Goal: Transaction & Acquisition: Obtain resource

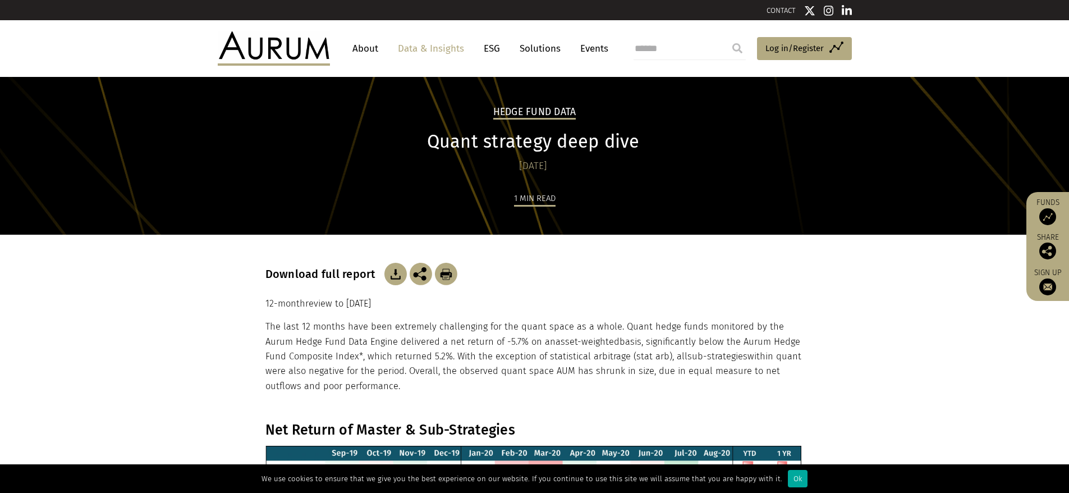
click at [430, 51] on link "Data & Insights" at bounding box center [430, 48] width 77 height 21
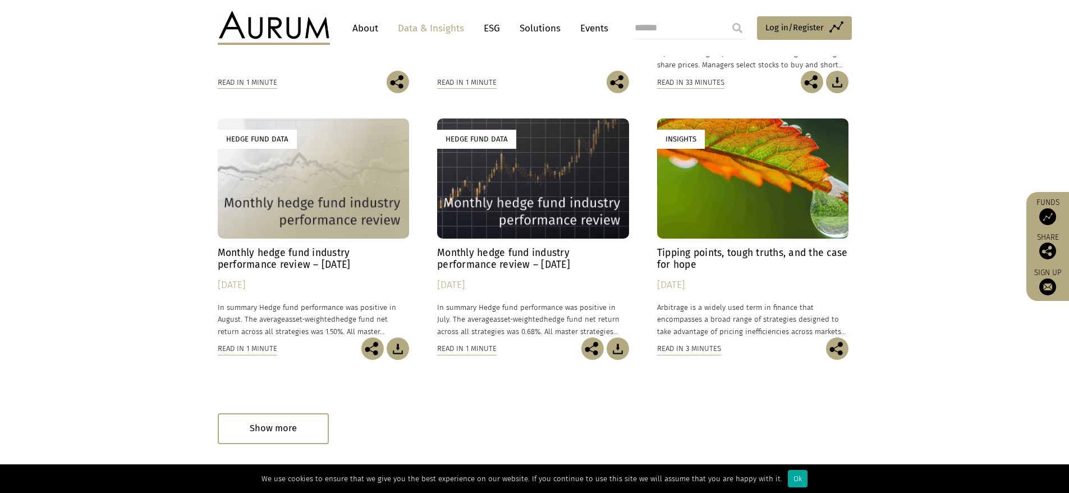
scroll to position [617, 0]
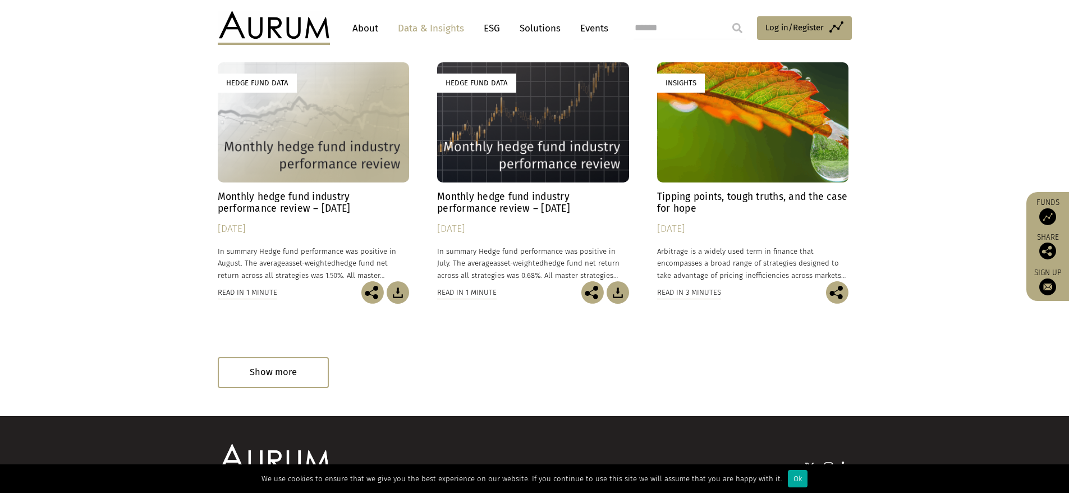
click at [446, 191] on h4 "Monthly hedge fund industry performance review – [DATE]" at bounding box center [533, 203] width 192 height 24
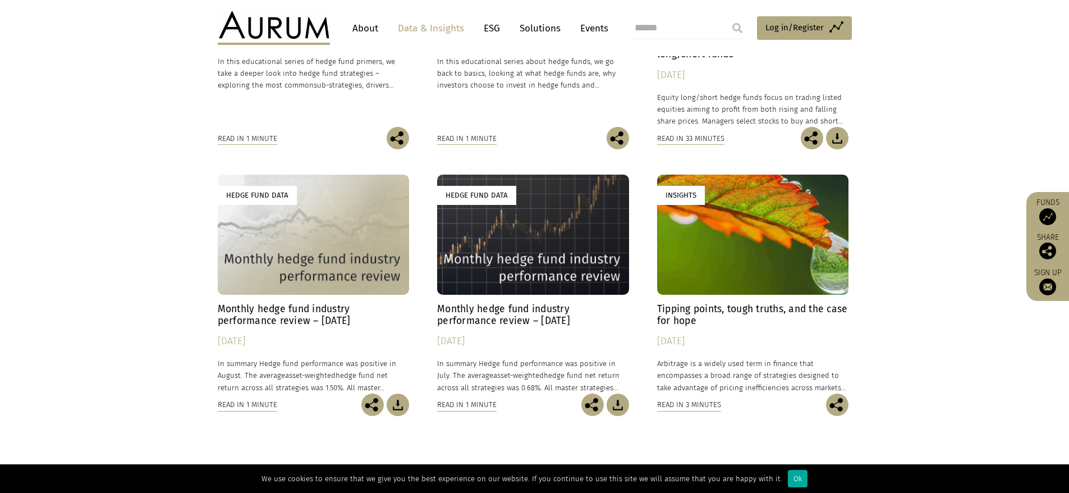
scroll to position [561, 0]
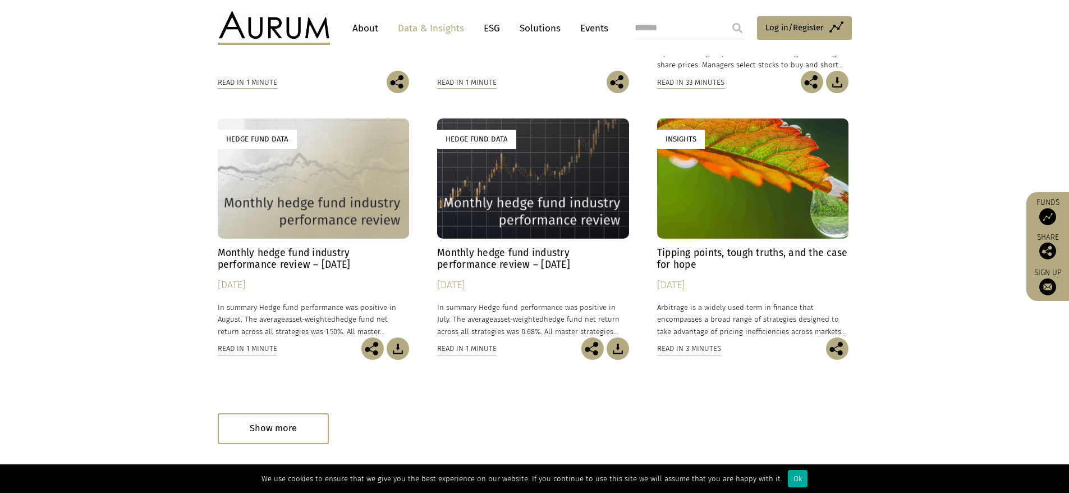
click at [406, 352] on img at bounding box center [398, 348] width 22 height 22
click at [400, 345] on img at bounding box center [398, 348] width 22 height 22
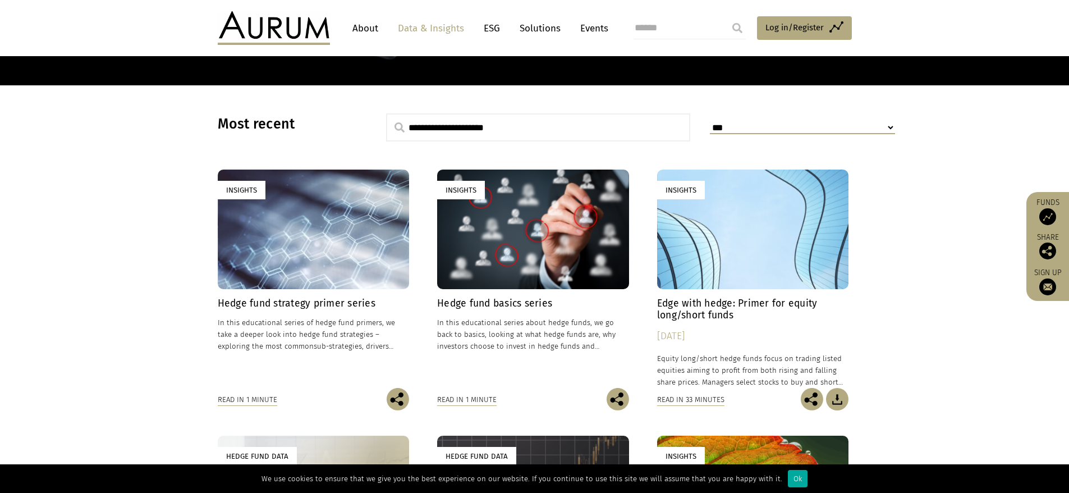
scroll to position [132, 0]
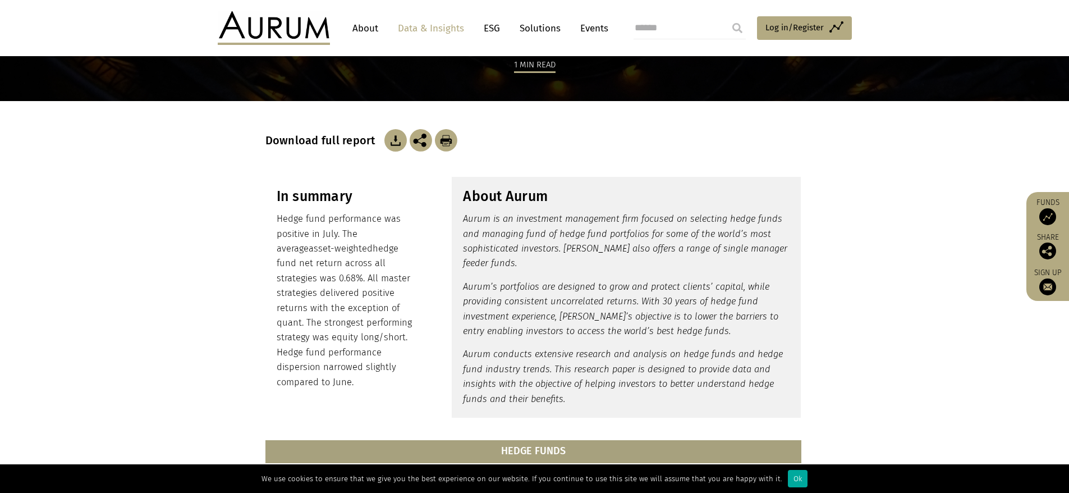
scroll to position [77, 0]
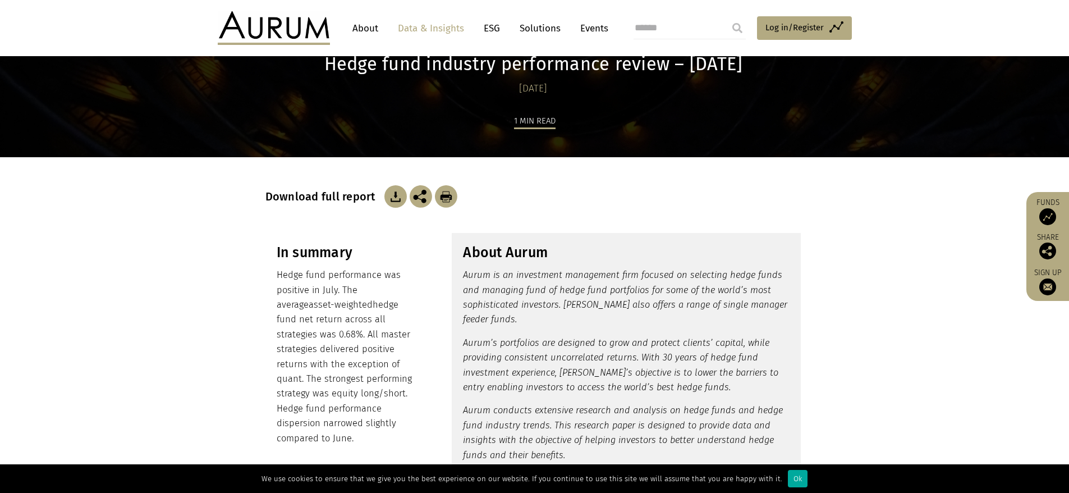
click at [401, 199] on img at bounding box center [395, 196] width 22 height 22
